Goal: Navigation & Orientation: Find specific page/section

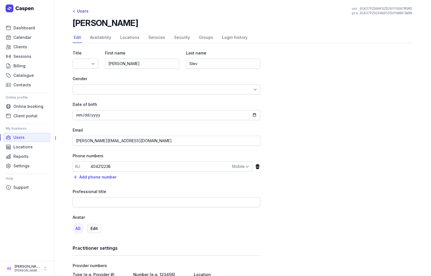
select select
select select "+61"
click at [20, 186] on span "Support" at bounding box center [20, 187] width 15 height 7
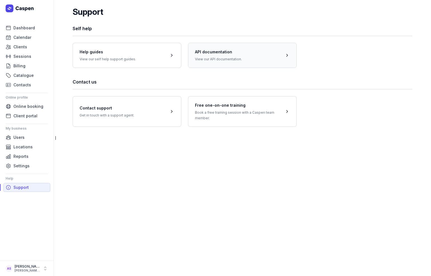
click at [221, 58] on span at bounding box center [242, 55] width 108 height 25
click at [17, 165] on span "Settings" at bounding box center [21, 166] width 16 height 7
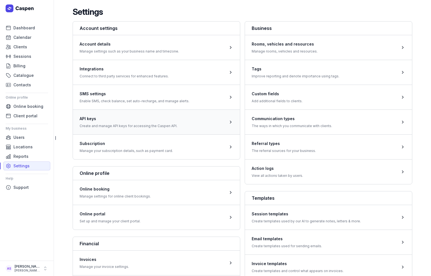
click at [124, 121] on span at bounding box center [156, 122] width 167 height 25
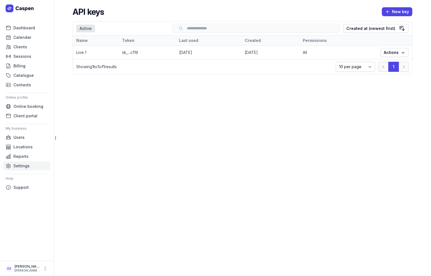
click at [16, 166] on span "Settings" at bounding box center [21, 166] width 16 height 7
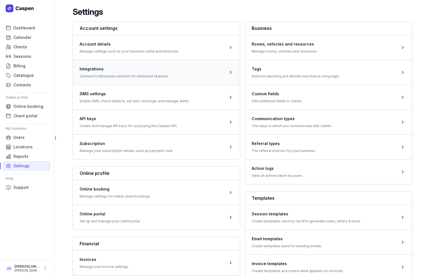
click at [102, 73] on span at bounding box center [156, 72] width 167 height 25
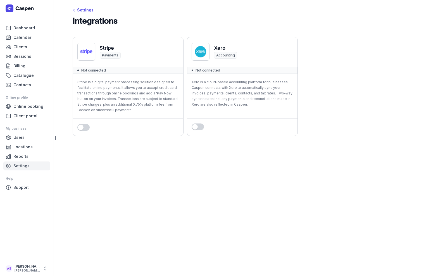
click at [17, 164] on span "Settings" at bounding box center [21, 166] width 16 height 7
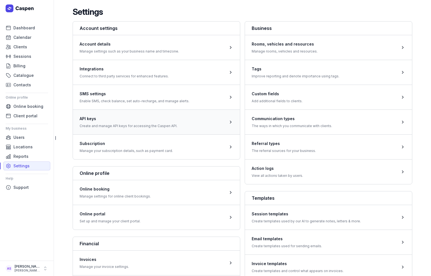
click at [117, 117] on span at bounding box center [156, 122] width 167 height 25
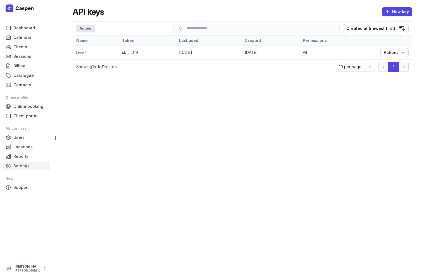
click at [20, 165] on span "Settings" at bounding box center [21, 166] width 16 height 7
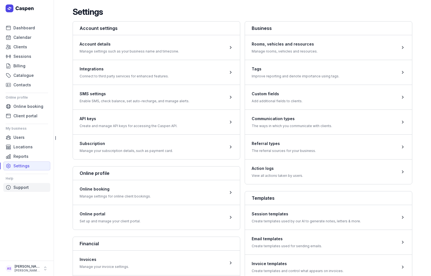
click at [24, 186] on span "Support" at bounding box center [20, 187] width 15 height 7
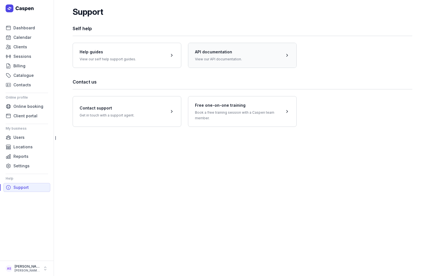
click at [221, 53] on span at bounding box center [242, 55] width 108 height 25
